Goal: Subscribe to service/newsletter

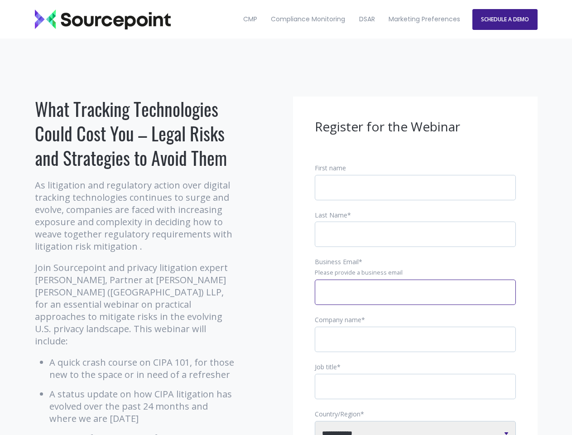
click at [415, 299] on input "Business Email *" at bounding box center [415, 291] width 201 height 25
